Goal: Communication & Community: Participate in discussion

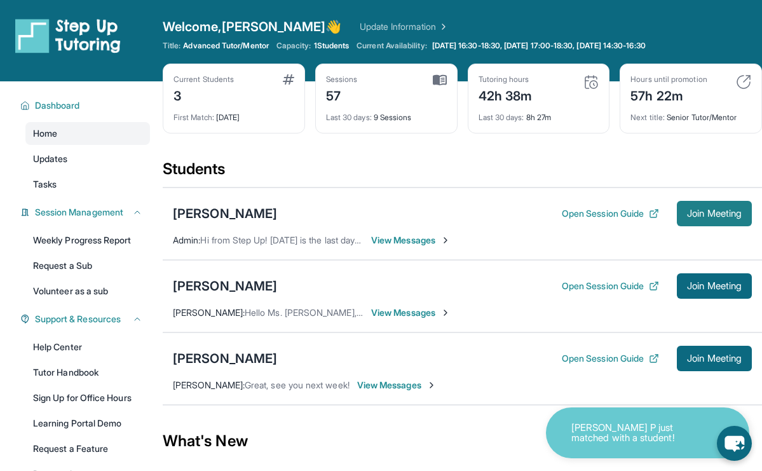
click at [711, 210] on span "Join Meeting" at bounding box center [714, 214] width 55 height 8
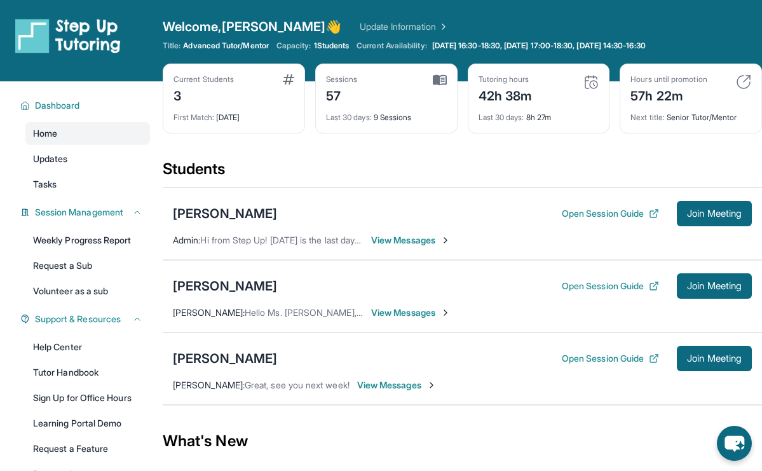
click at [393, 241] on span "View Messages" at bounding box center [410, 240] width 79 height 13
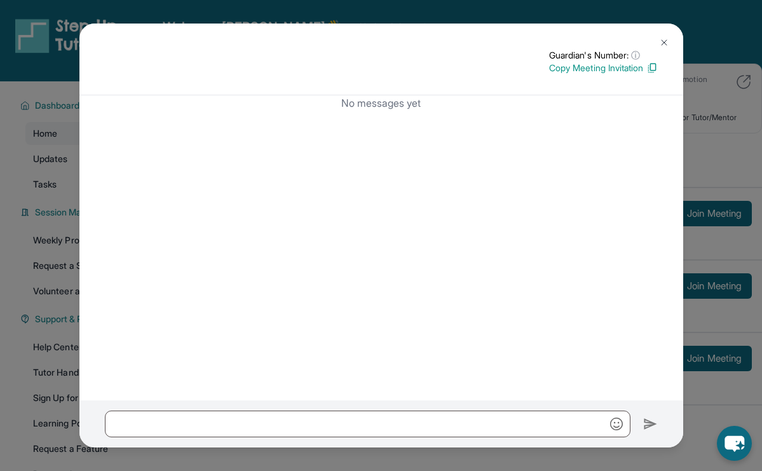
scroll to position [107, 0]
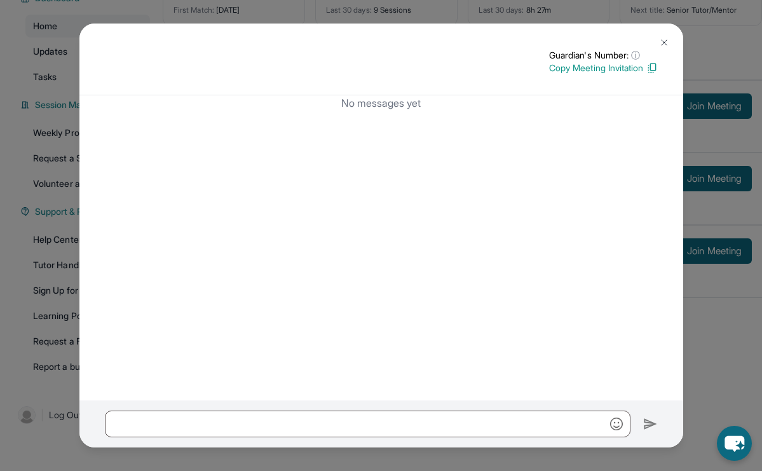
click at [661, 38] on img at bounding box center [664, 43] width 10 height 10
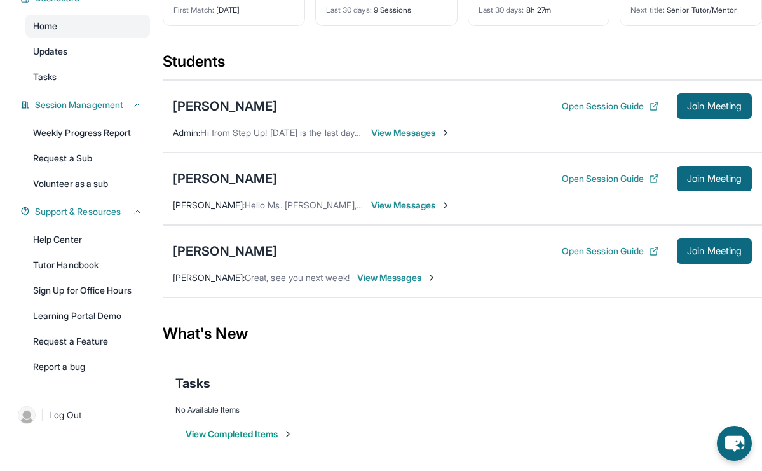
click at [387, 134] on span "View Messages" at bounding box center [410, 133] width 79 height 13
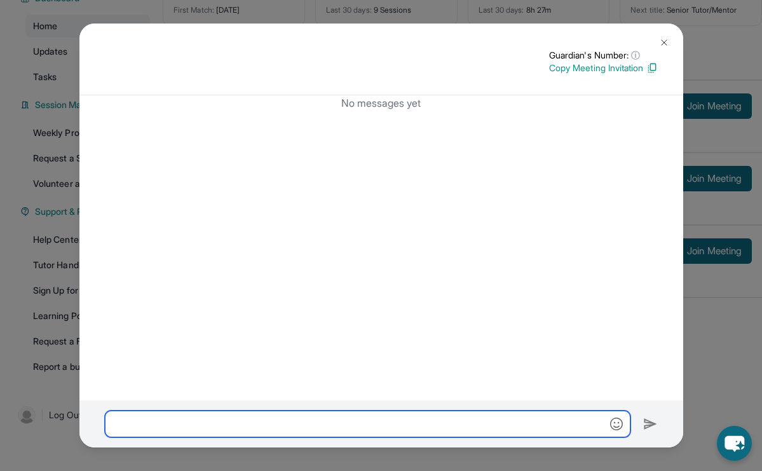
click at [268, 417] on input "text" at bounding box center [368, 424] width 526 height 27
drag, startPoint x: 368, startPoint y: 421, endPoint x: 149, endPoint y: 422, distance: 218.7
click at [149, 422] on input "**********" at bounding box center [368, 424] width 526 height 27
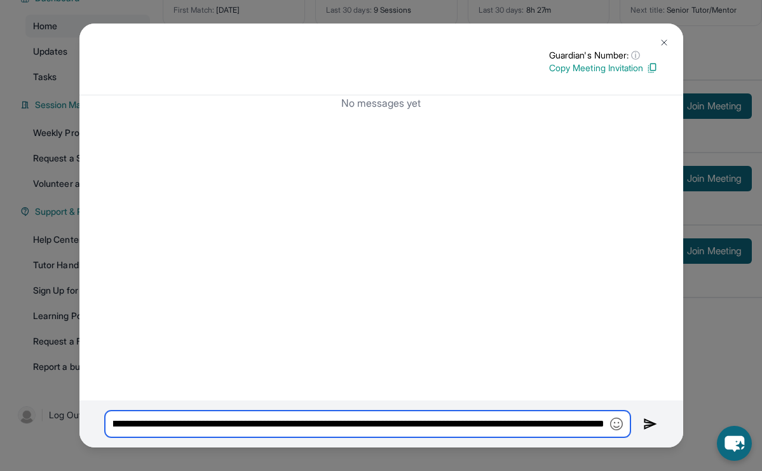
scroll to position [0, 988]
type input "**********"
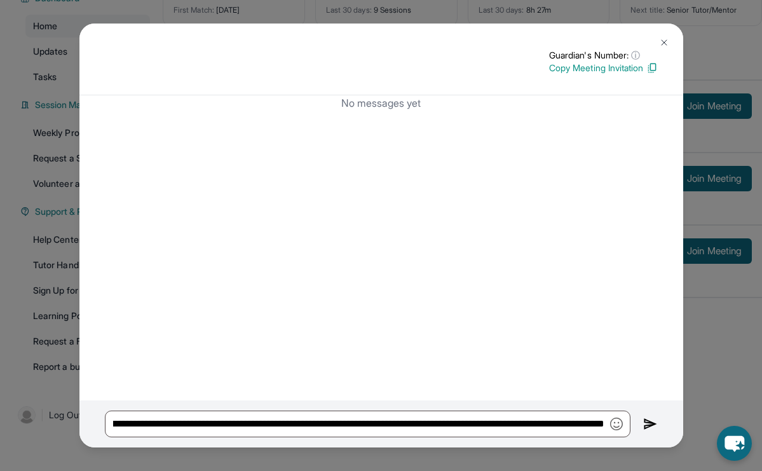
scroll to position [0, 0]
click at [650, 426] on img at bounding box center [650, 423] width 15 height 15
click at [649, 423] on img at bounding box center [650, 423] width 15 height 15
click at [661, 41] on img at bounding box center [664, 43] width 10 height 10
